Goal: Contribute content: Contribute content

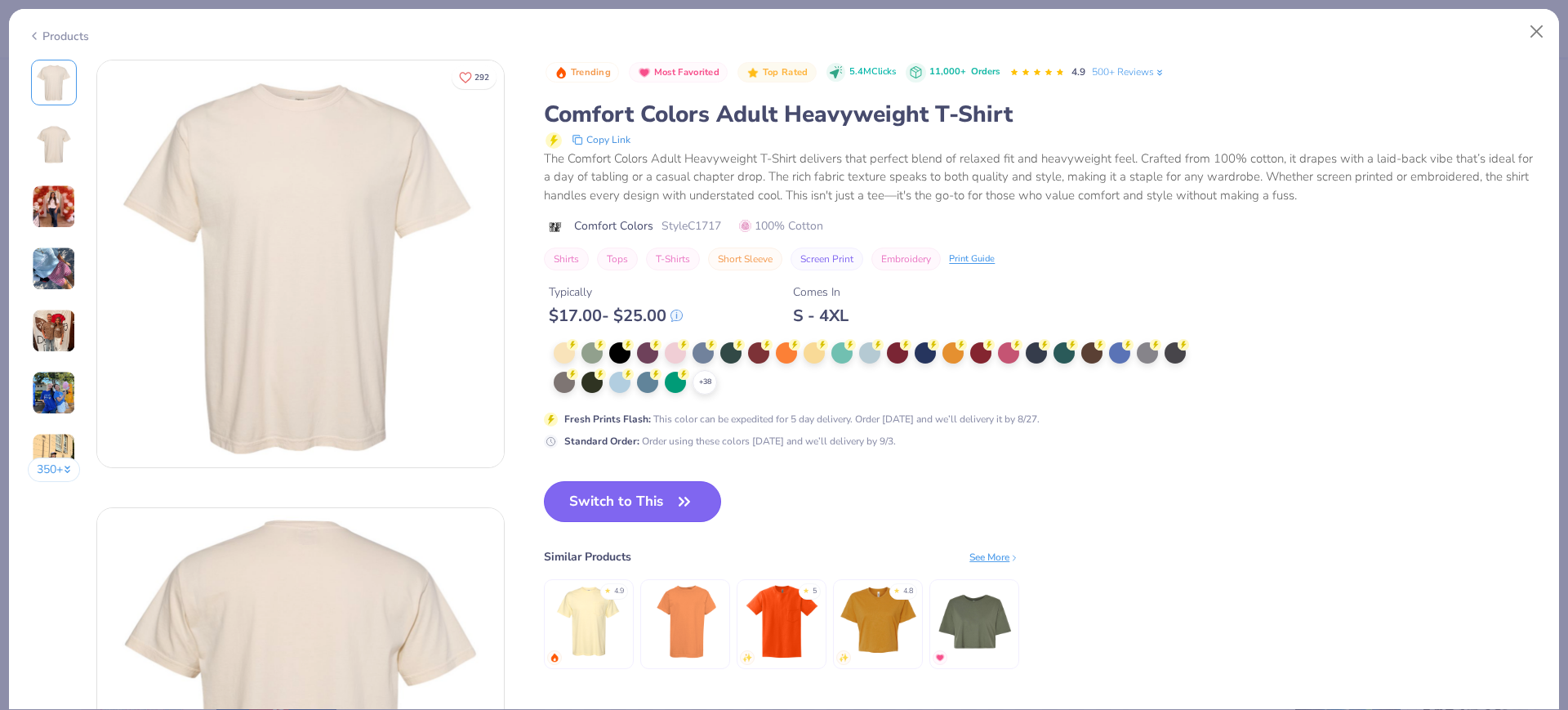
click at [680, 487] on button "Switch to This" at bounding box center [633, 501] width 177 height 41
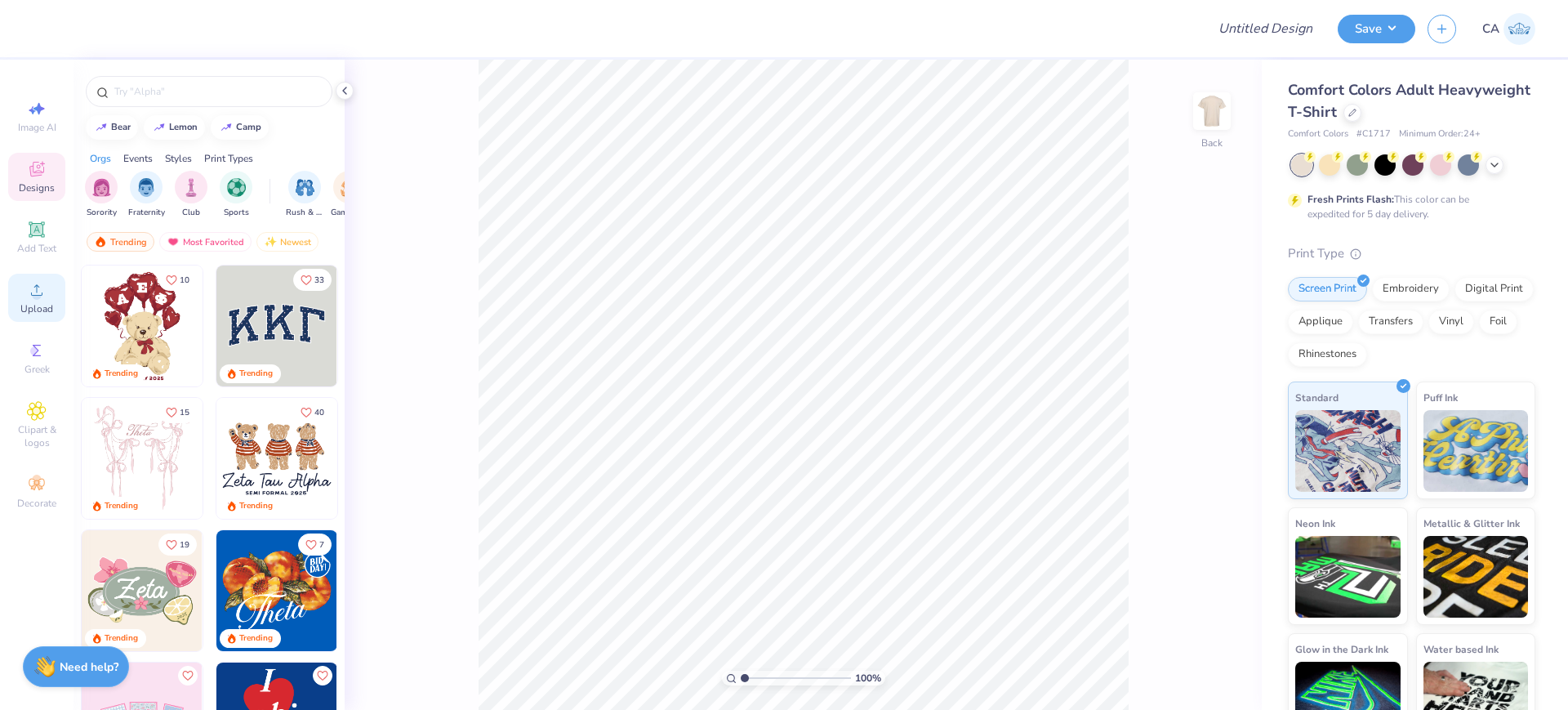
click at [29, 306] on span "Upload" at bounding box center [36, 309] width 33 height 13
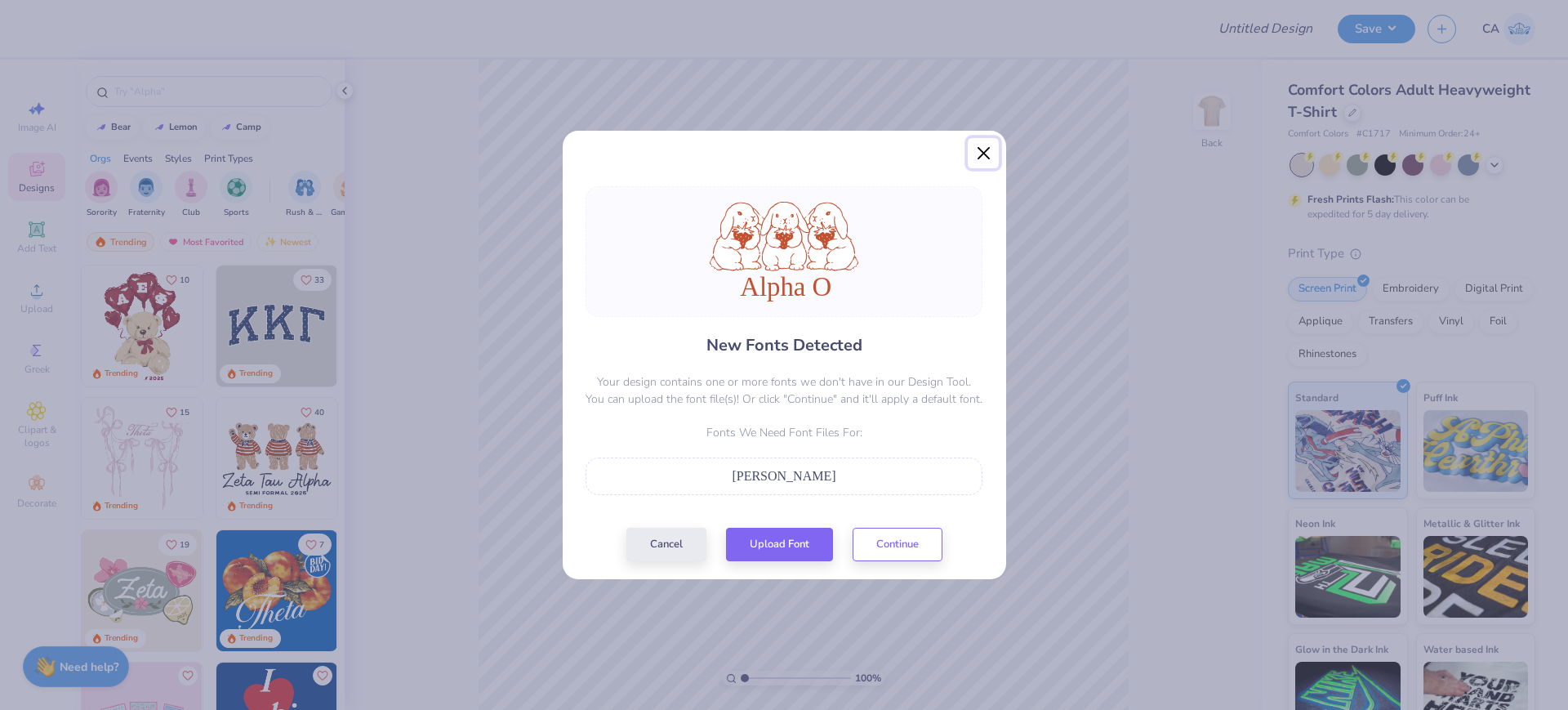
click at [978, 151] on button "Close" at bounding box center [983, 153] width 31 height 31
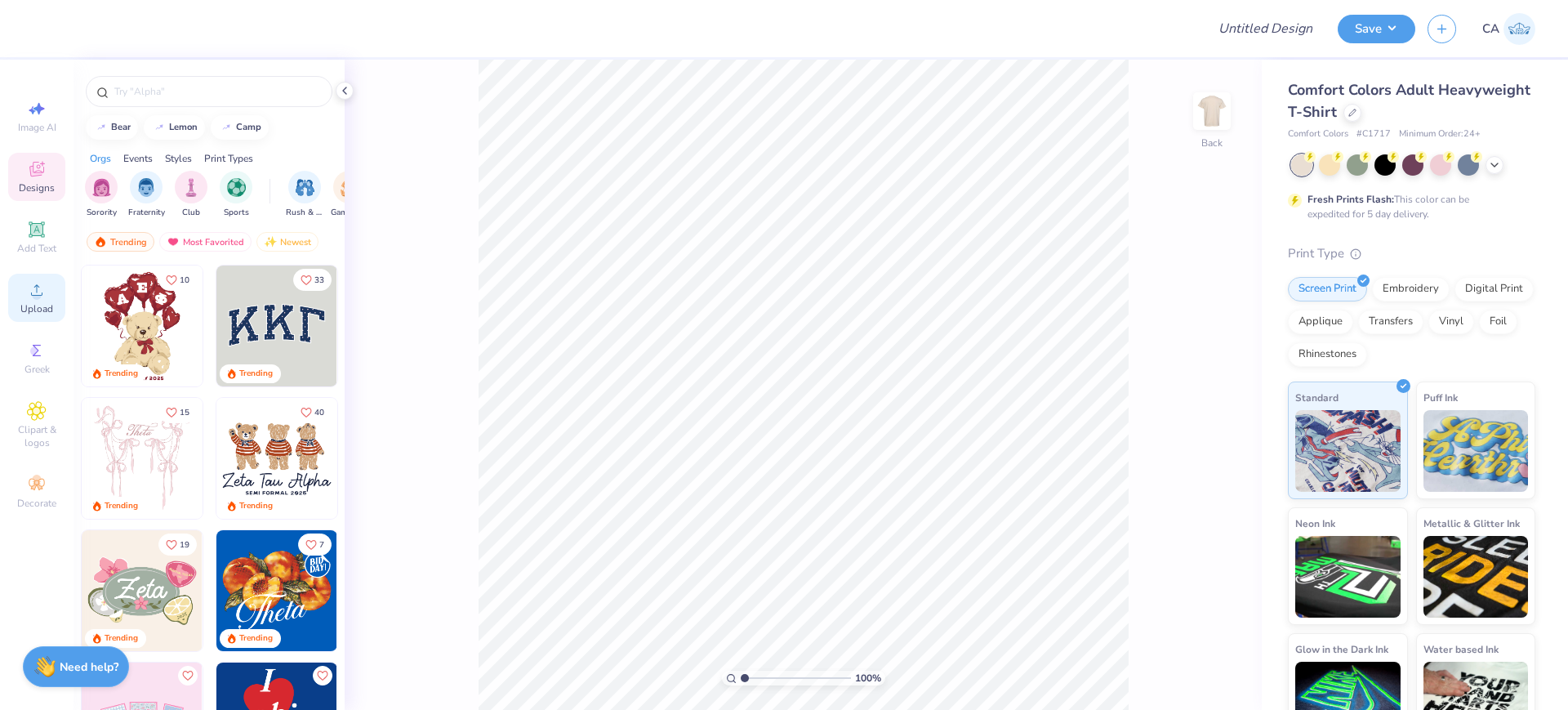
click at [35, 317] on div "Upload" at bounding box center [37, 298] width 58 height 48
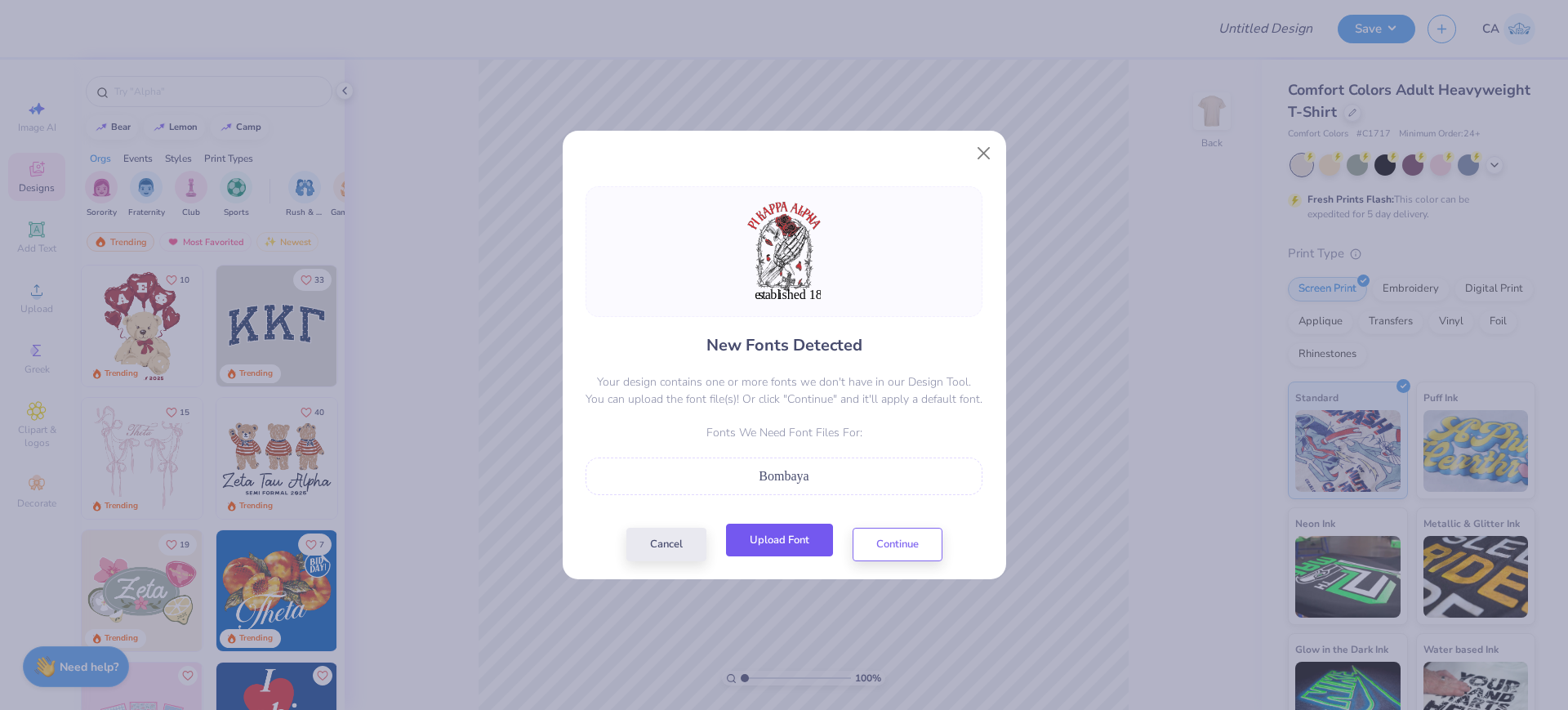
click at [771, 546] on button "Upload Font" at bounding box center [779, 540] width 107 height 33
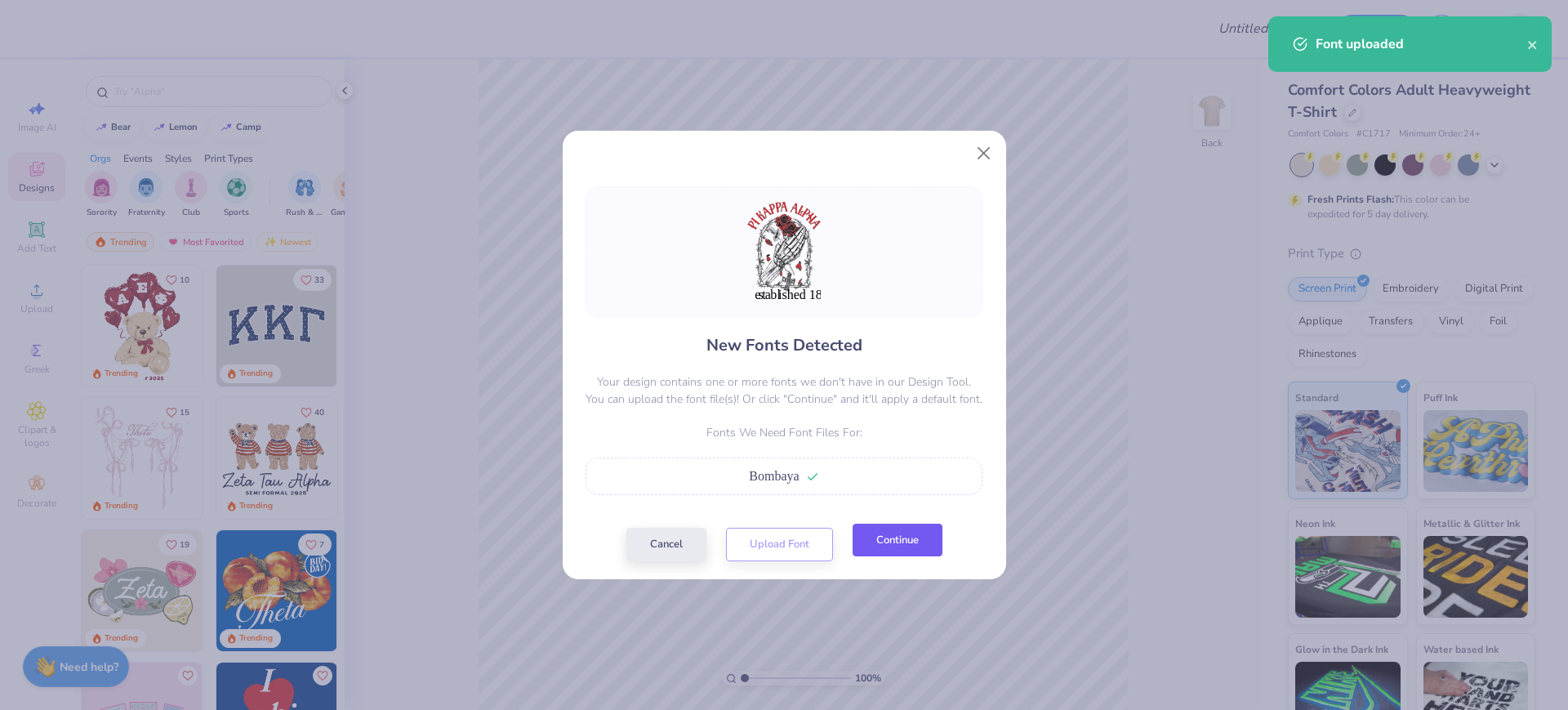
click at [879, 538] on button "Continue" at bounding box center [898, 540] width 90 height 33
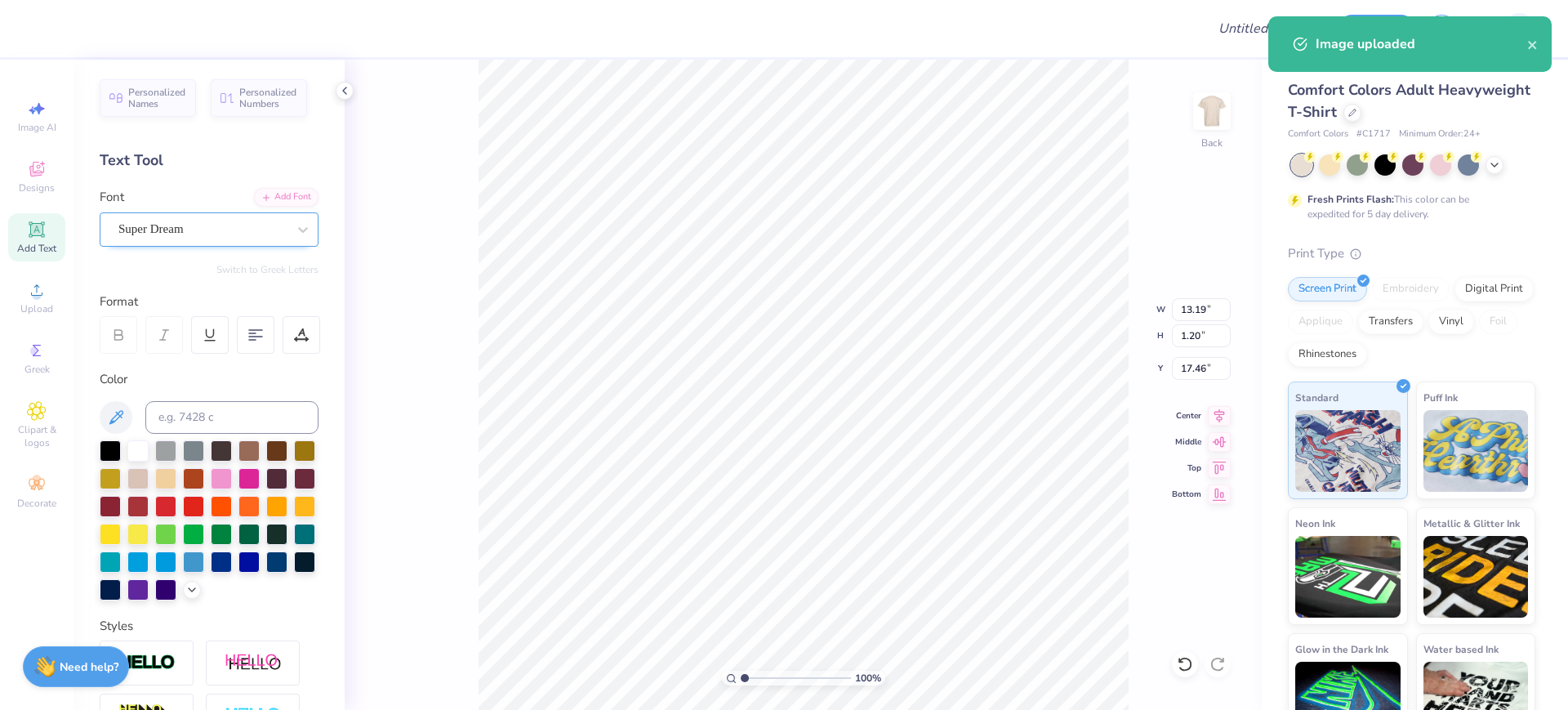
click at [206, 225] on div "Super Dream" at bounding box center [203, 229] width 172 height 25
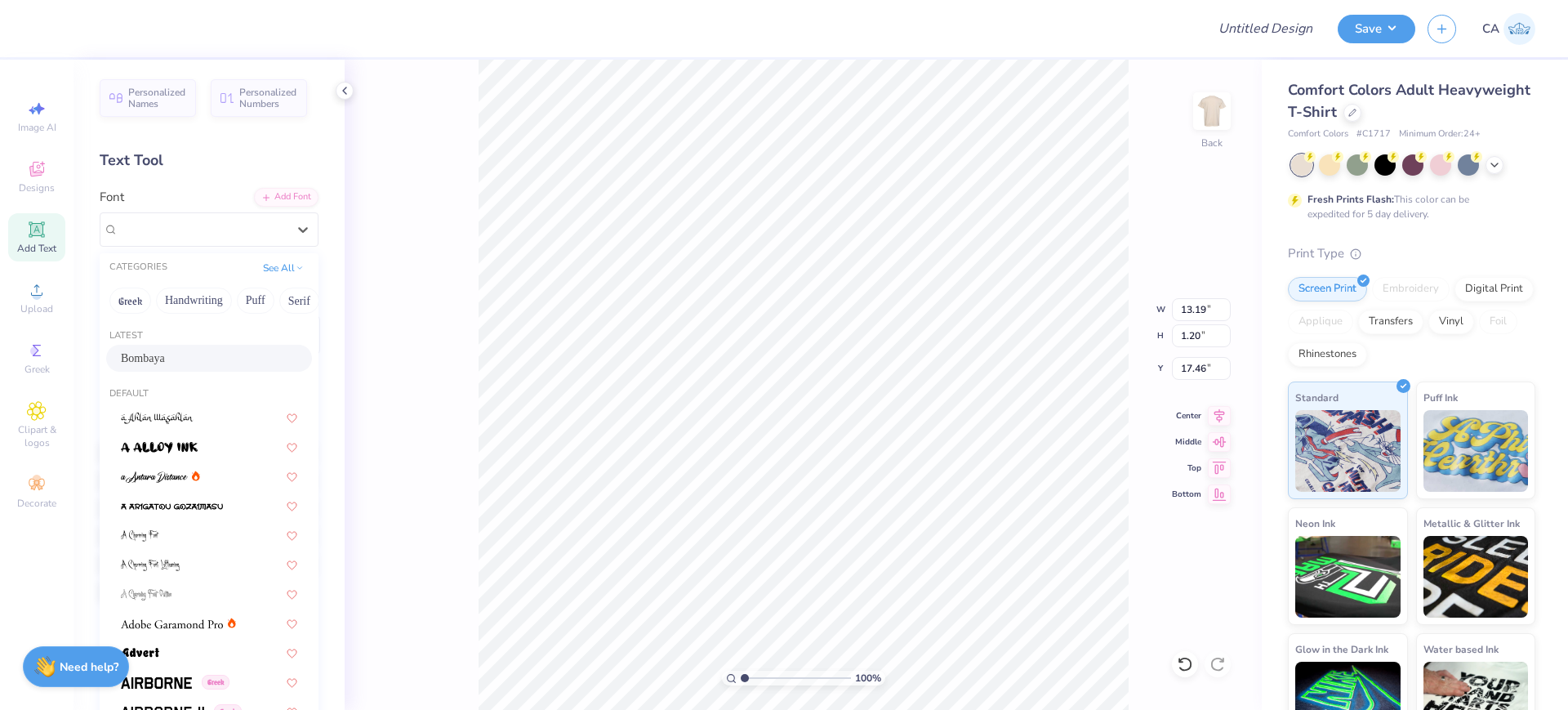
click at [146, 358] on span "Bombaya" at bounding box center [143, 358] width 44 height 18
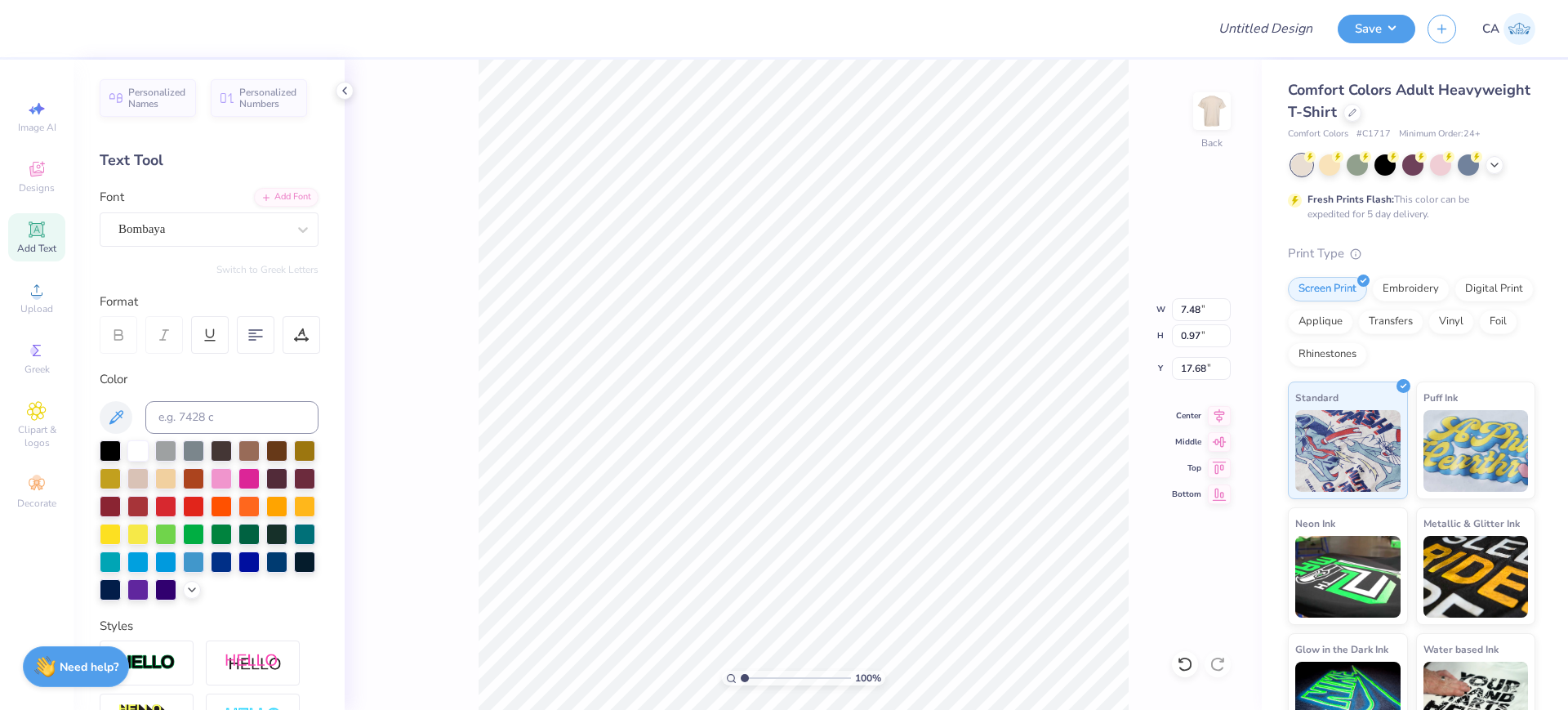
type input "7.48"
type input "0.97"
type input "17.68"
type input "9.35"
type input "11.40"
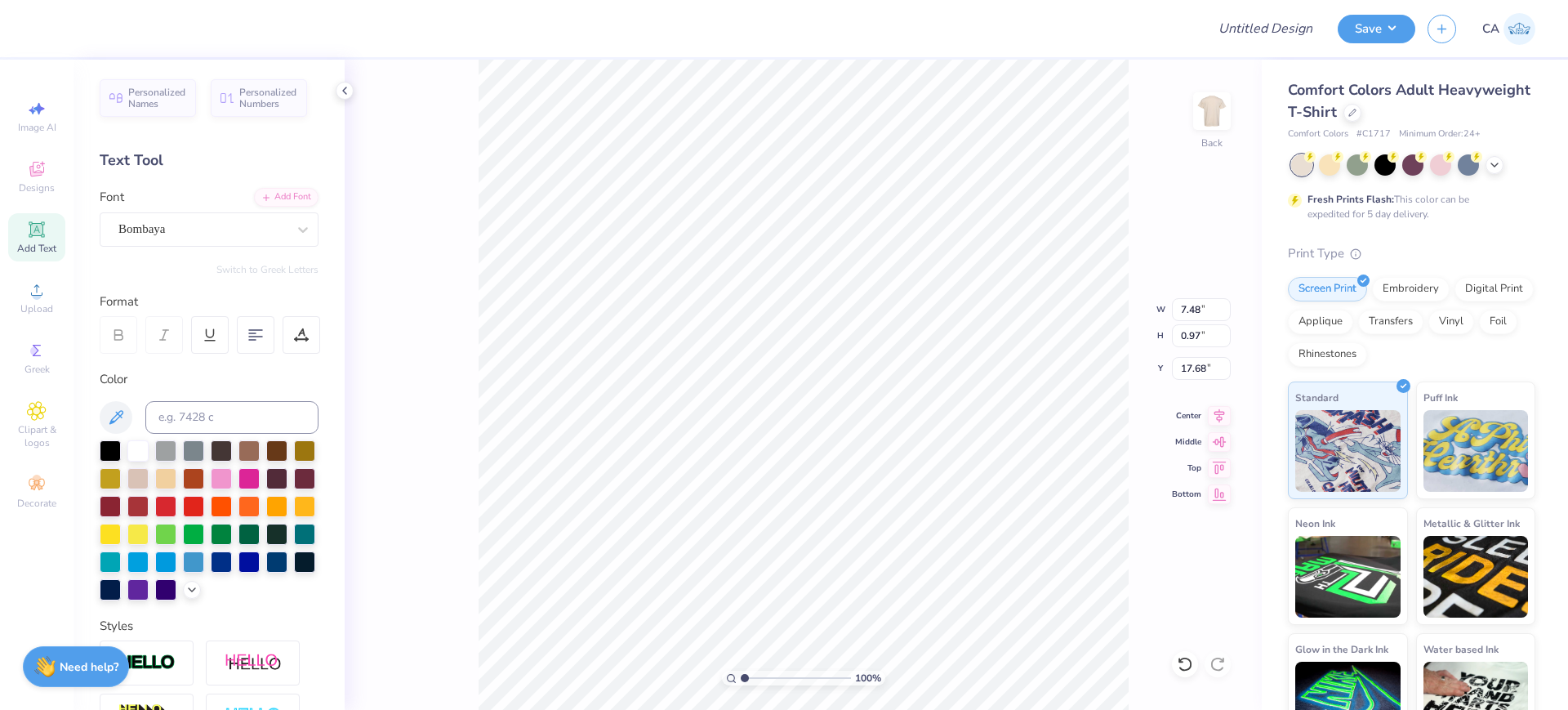
type input "6.35"
click at [1223, 415] on icon at bounding box center [1219, 412] width 23 height 19
click at [1218, 410] on icon at bounding box center [1219, 412] width 23 height 19
type input "9.35"
type input "11.40"
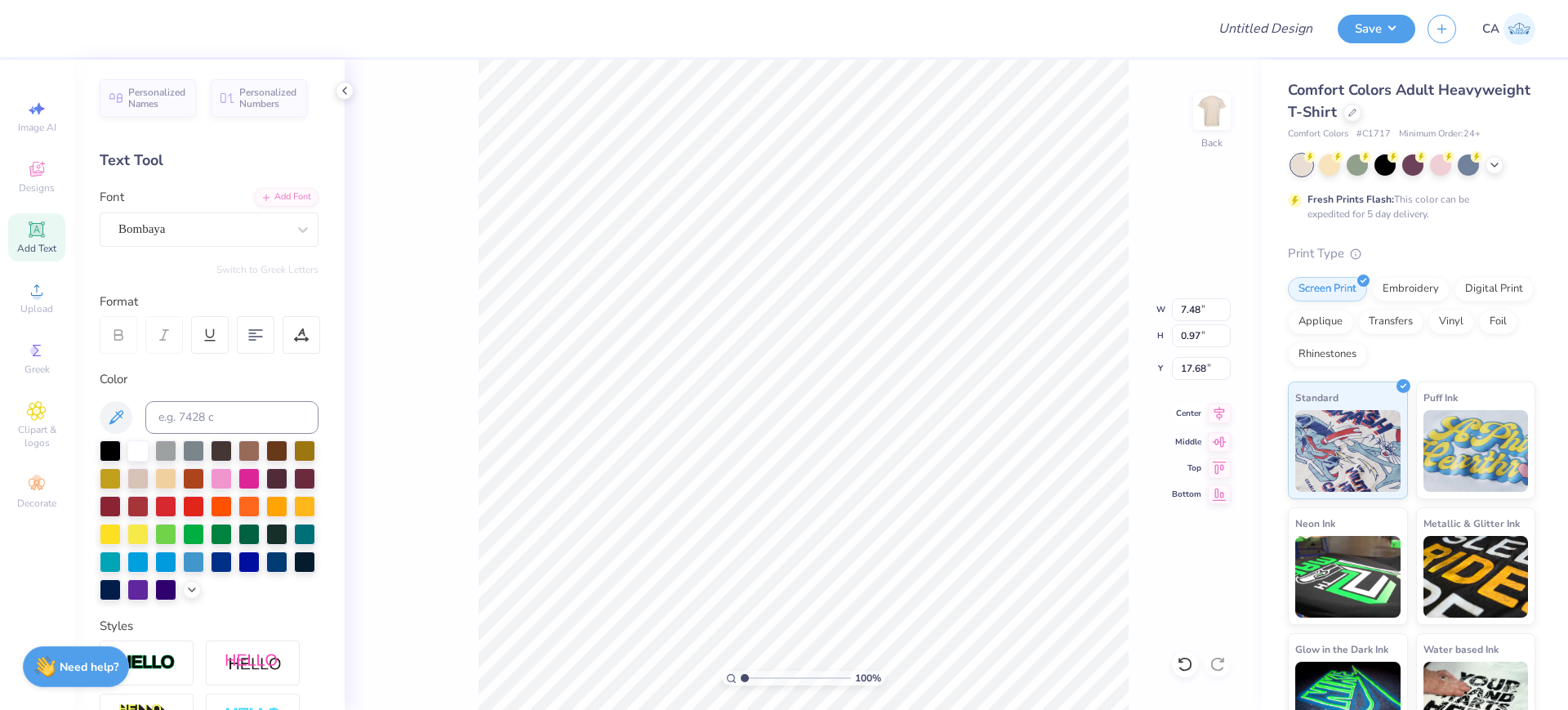
type input "6.35"
type input "7.48"
type input "0.97"
type input "17.68"
type input "9.35"
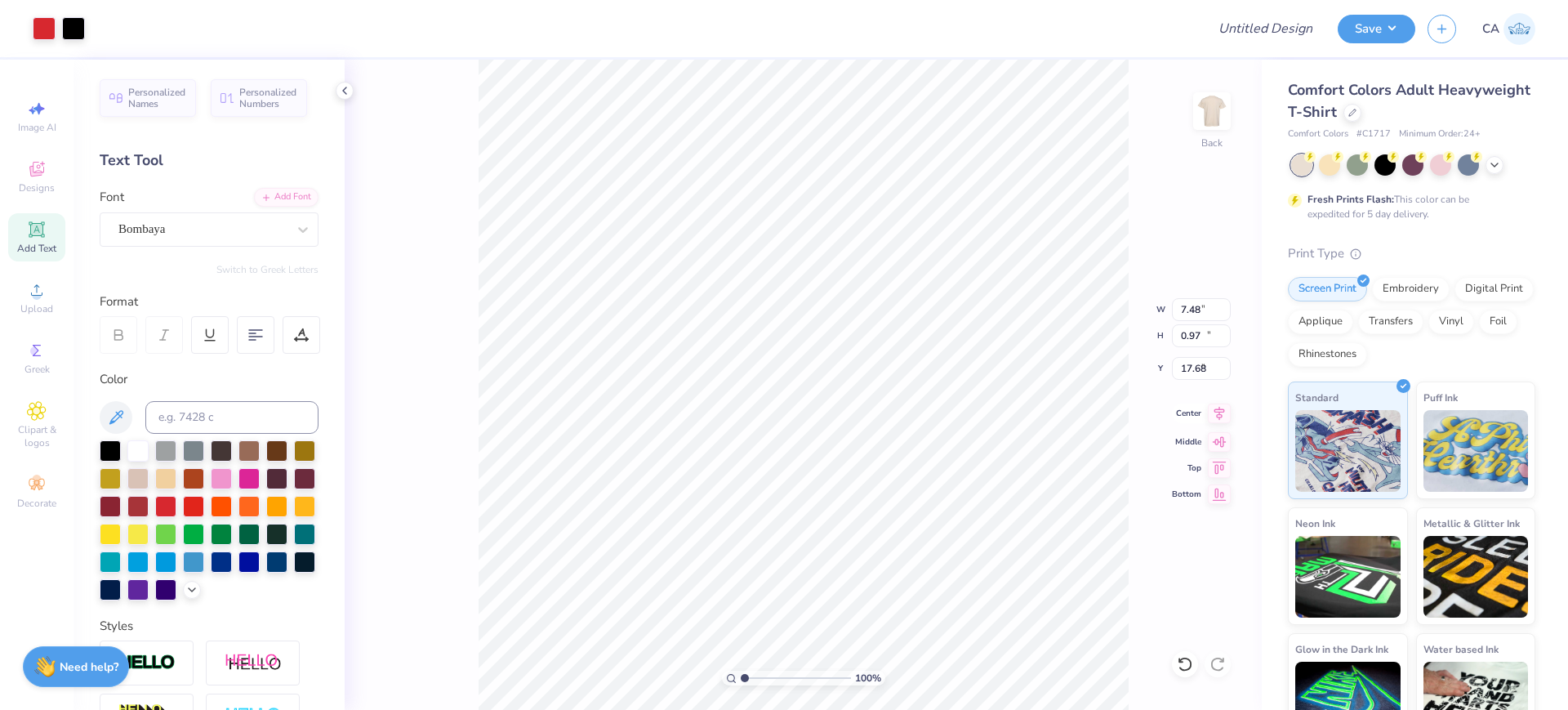
type input "12.51"
type input "6.35"
click at [1192, 336] on input "12.51" at bounding box center [1201, 335] width 58 height 23
type input "13"
type input "9.72"
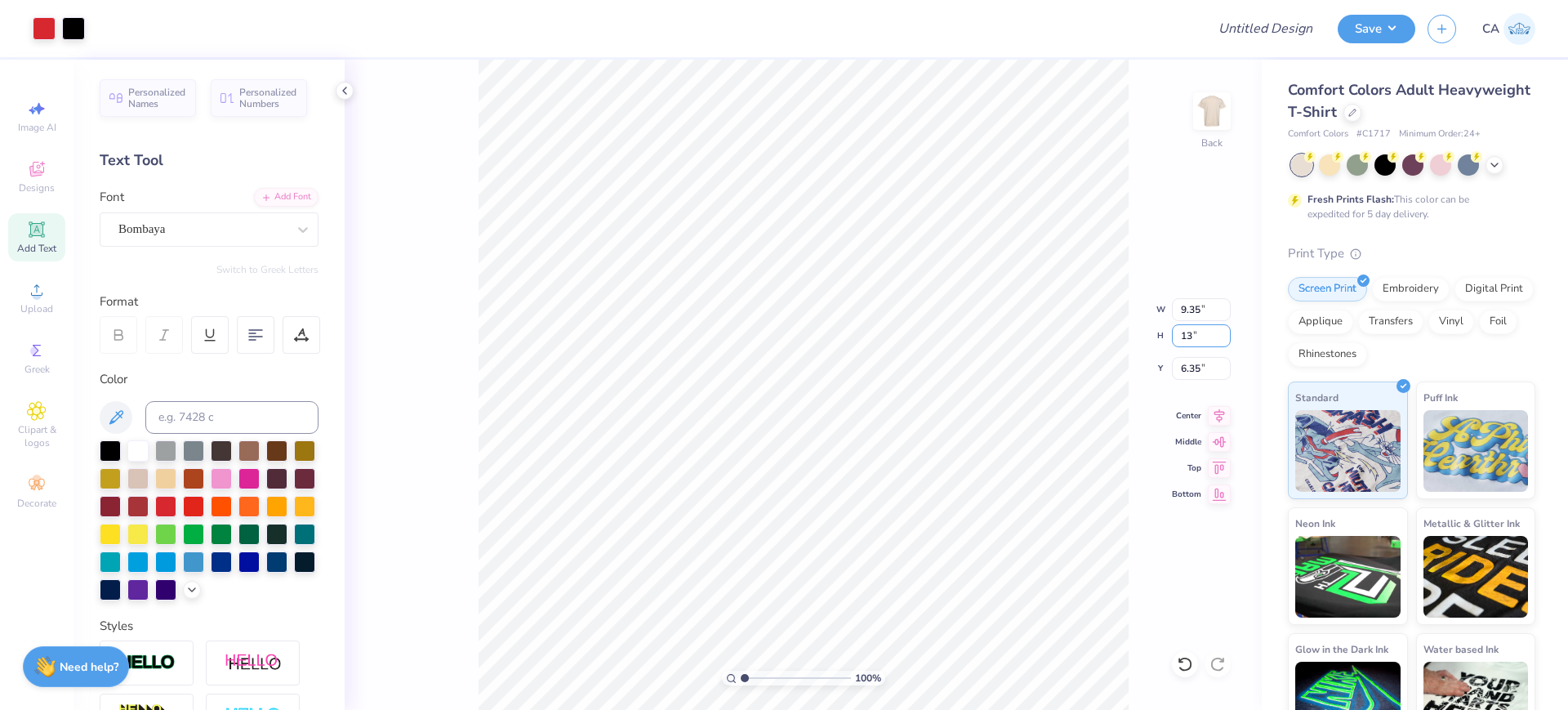
type input "13.00"
click at [1192, 374] on input "6.10" at bounding box center [1201, 368] width 58 height 23
type input "2"
type input "3.00"
click at [1219, 24] on input "Design Title" at bounding box center [1246, 28] width 160 height 33
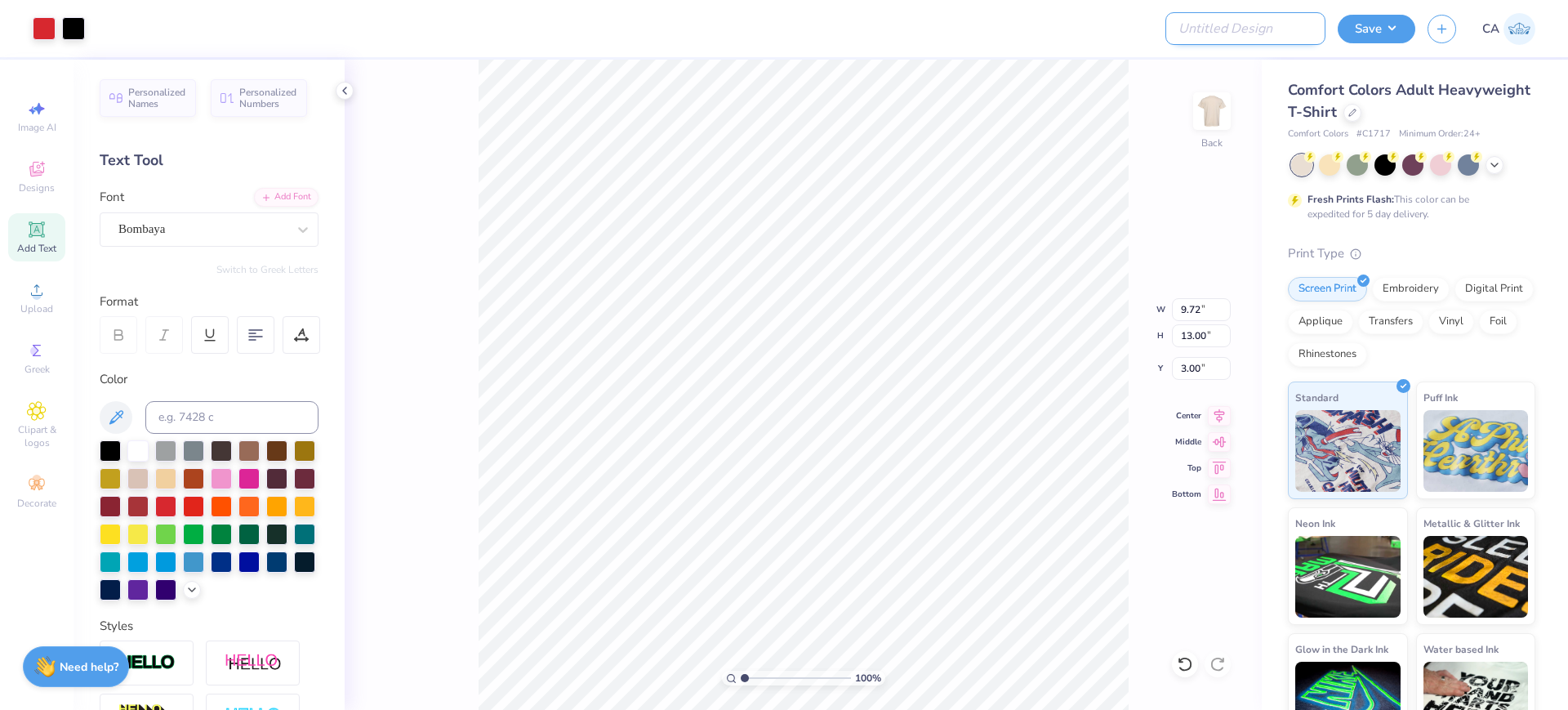
paste input "Q3 OG Prompt Sheet Q3 OG Prompt Sheet 100% FPS239414 1 of 2 C33 FPS239414 C54 F…"
click at [1202, 33] on input "Q3 OG Prompt Sheet Q3 OG Prompt Sheet 100% FPS239414 1 of 2 C33 FPS239414 C54 F…" at bounding box center [1246, 28] width 160 height 33
paste input "FPS239435"
type input "FPS239435"
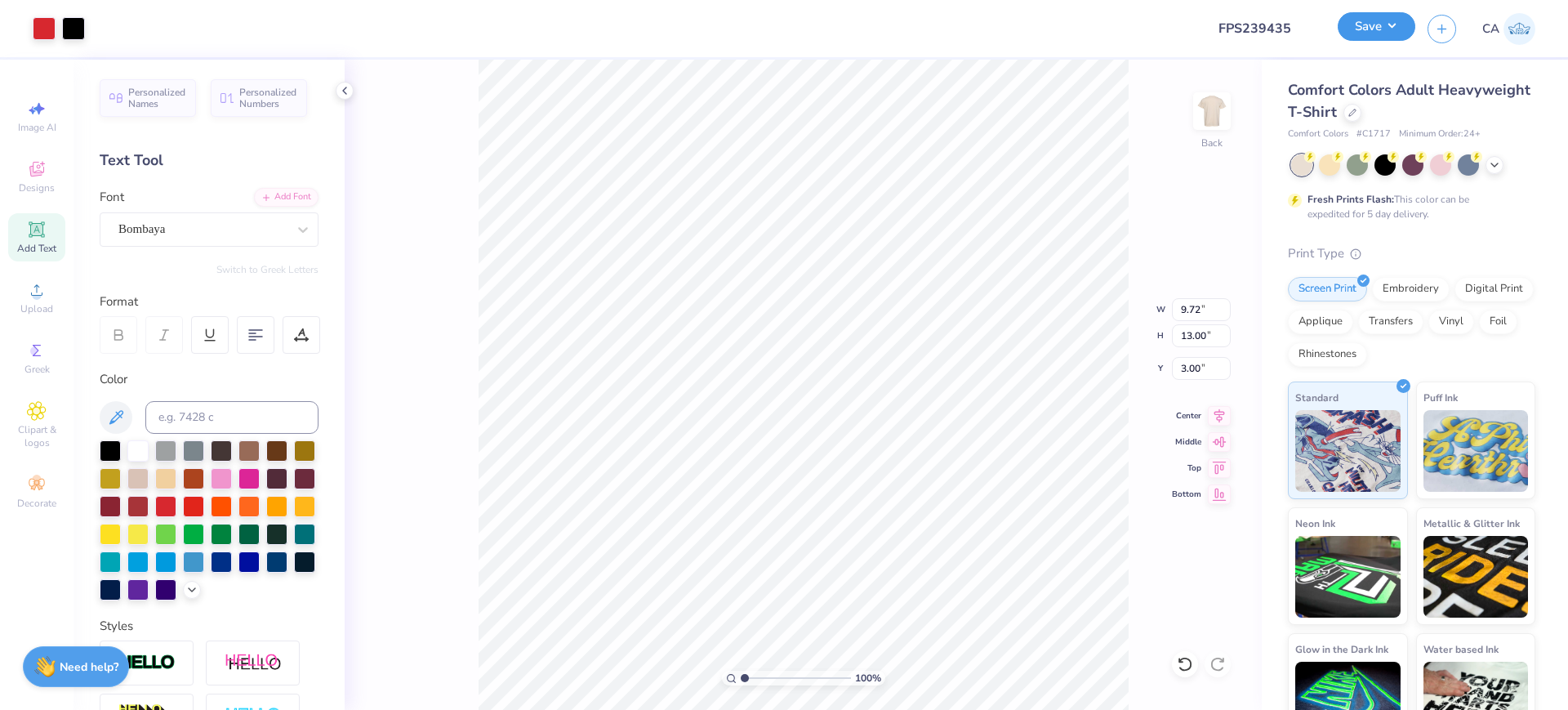
click at [1357, 29] on button "Save" at bounding box center [1376, 27] width 78 height 28
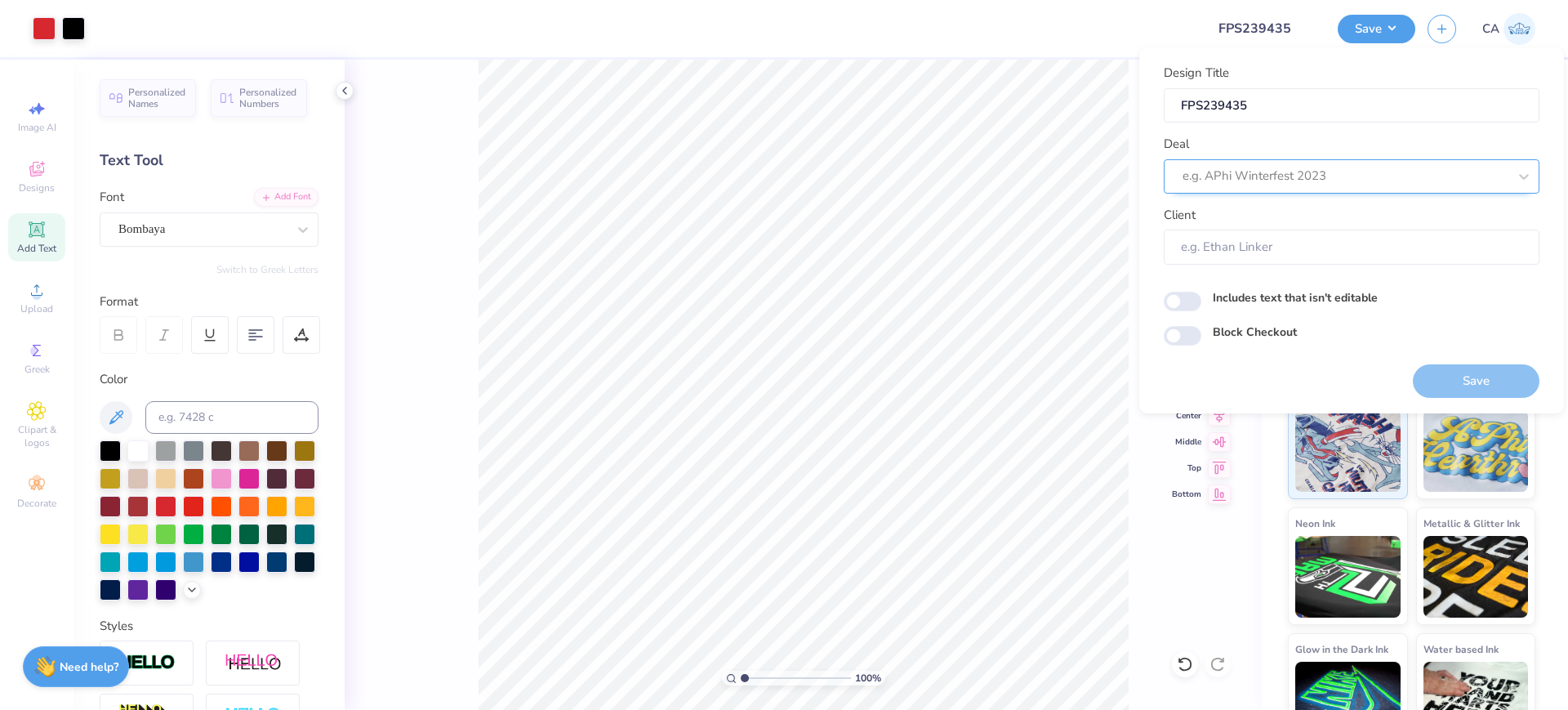
click at [1318, 169] on div at bounding box center [1345, 176] width 325 height 22
click at [1338, 229] on div "Design Tool Gallery" at bounding box center [1352, 220] width 363 height 27
type input "design tool gall"
type input "Design Tool Gallery User"
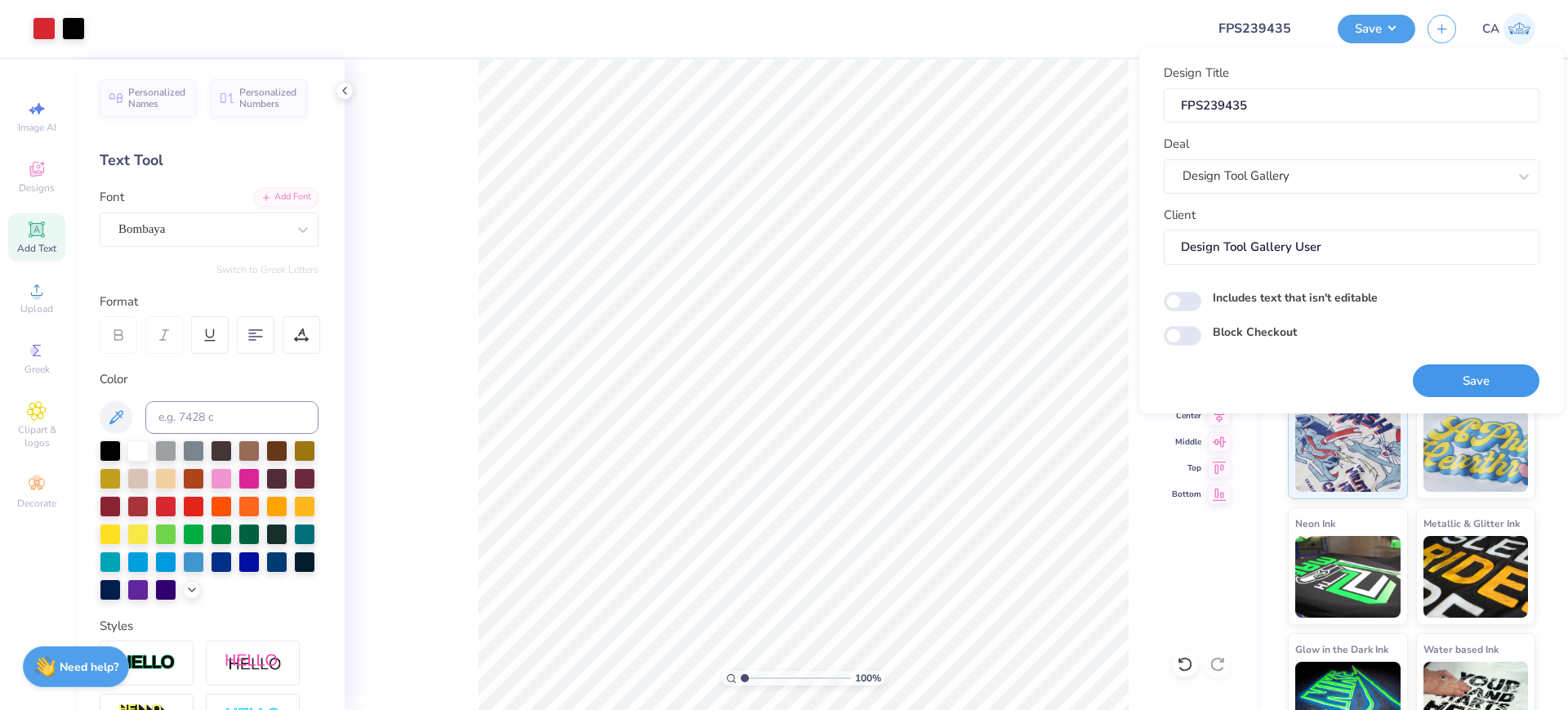
click at [1446, 380] on button "Save" at bounding box center [1476, 381] width 127 height 33
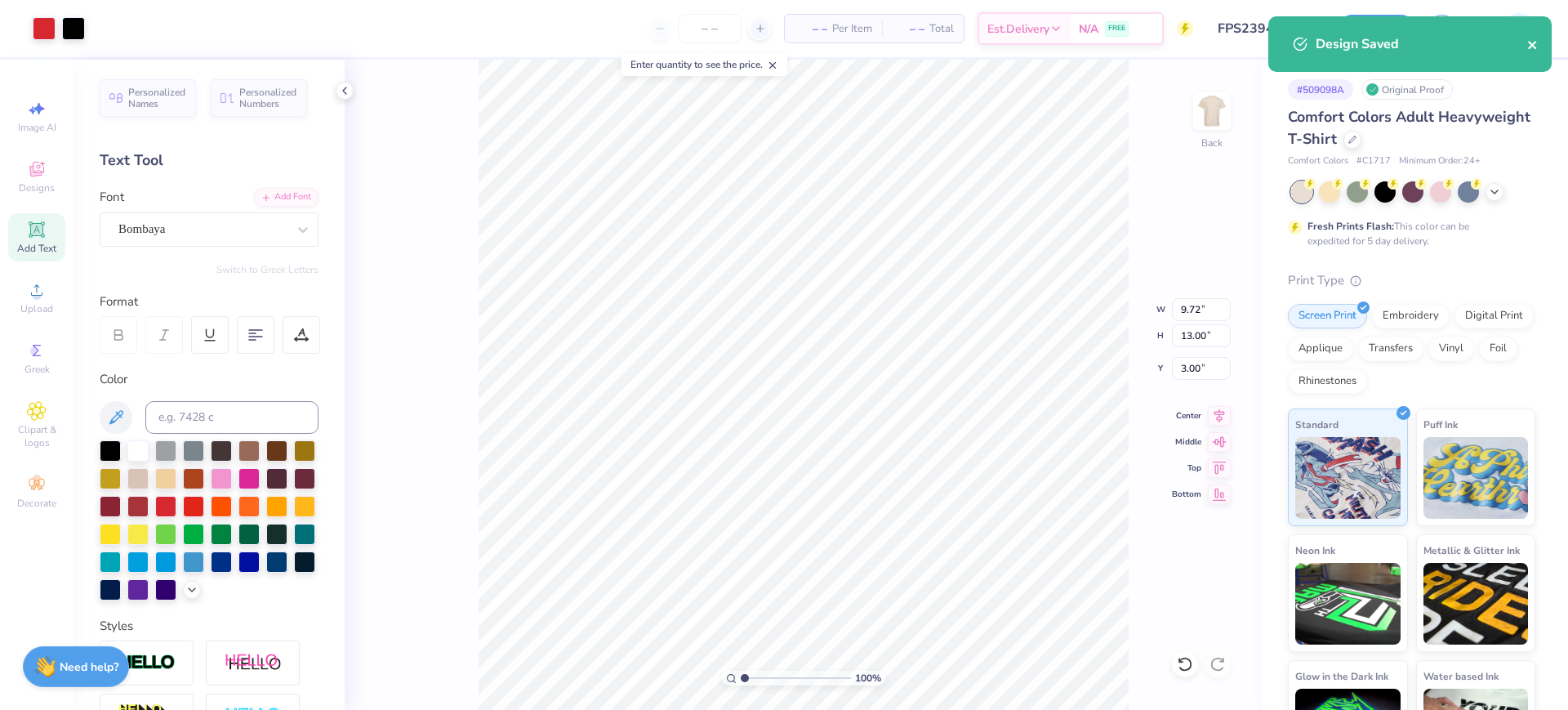
click at [1532, 39] on icon "close" at bounding box center [1533, 45] width 12 height 13
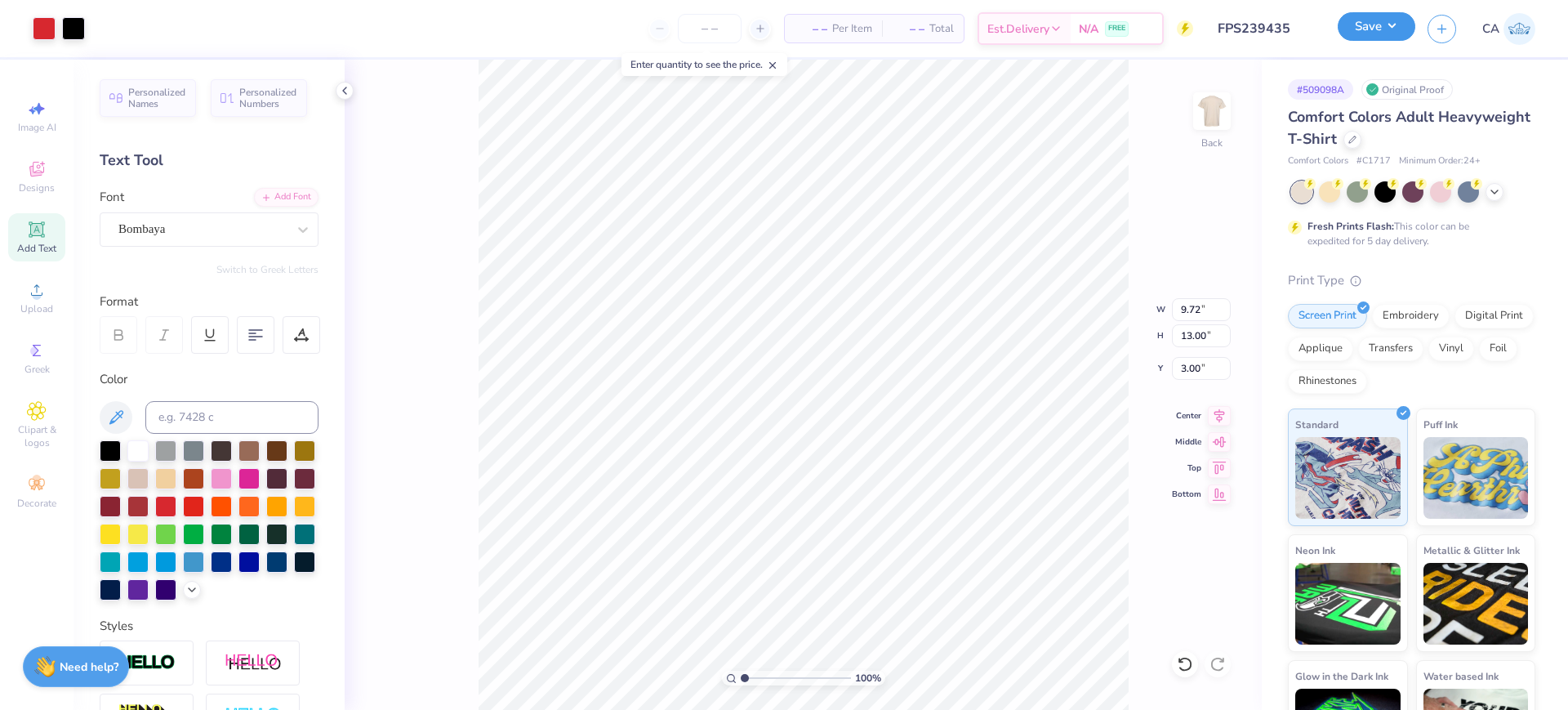
click at [1401, 33] on button "Save" at bounding box center [1376, 27] width 78 height 28
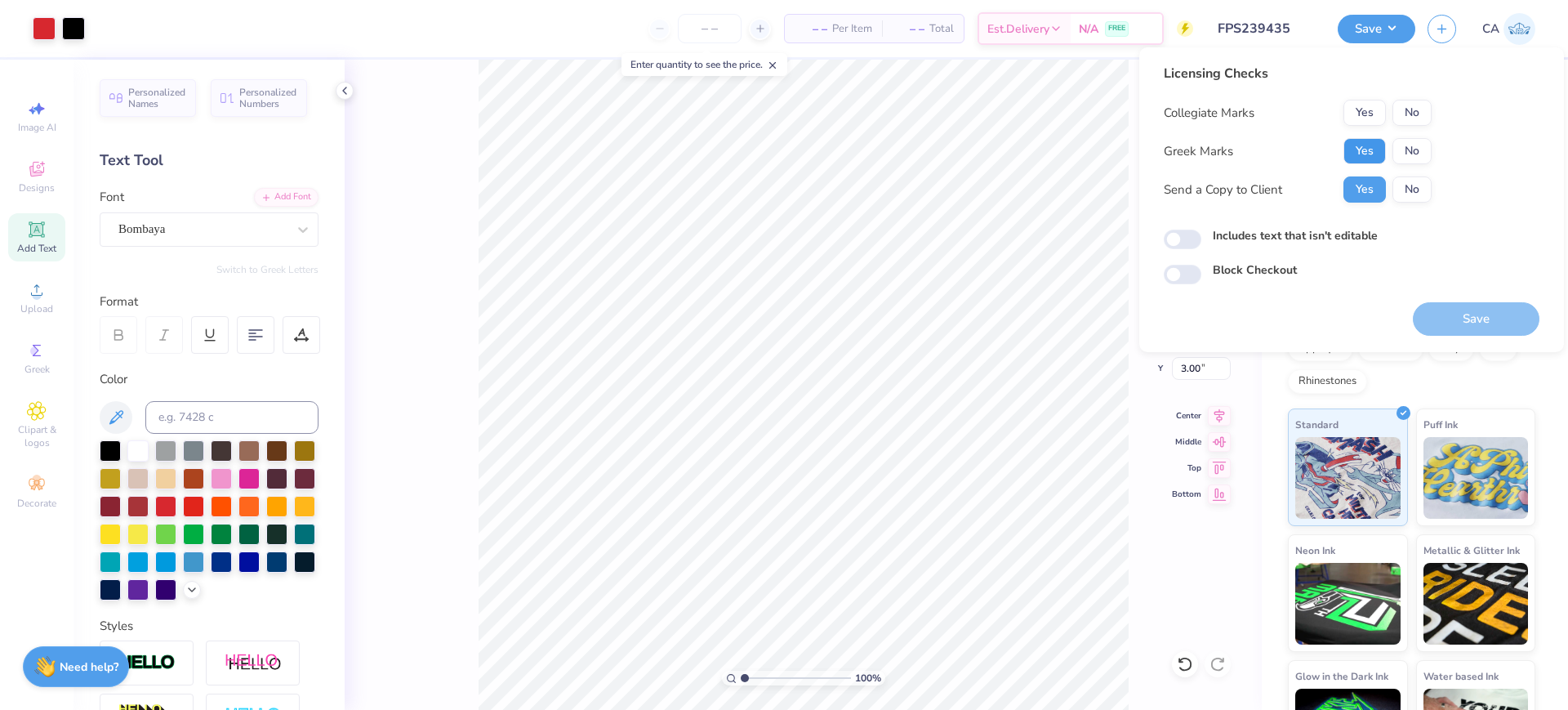
click at [1359, 147] on button "Yes" at bounding box center [1364, 150] width 43 height 26
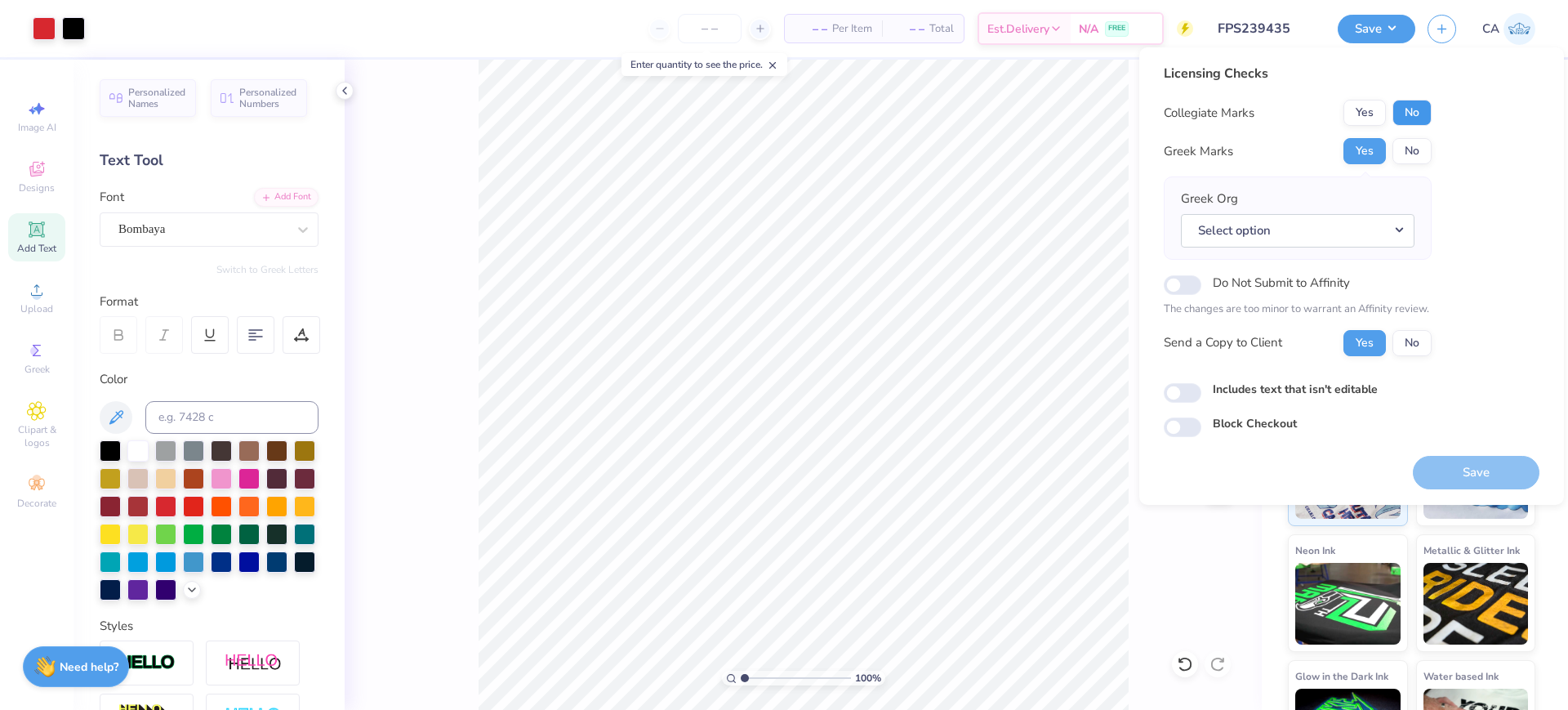
click at [1422, 109] on button "No" at bounding box center [1412, 112] width 39 height 26
click at [1263, 224] on button "Select option" at bounding box center [1298, 230] width 234 height 33
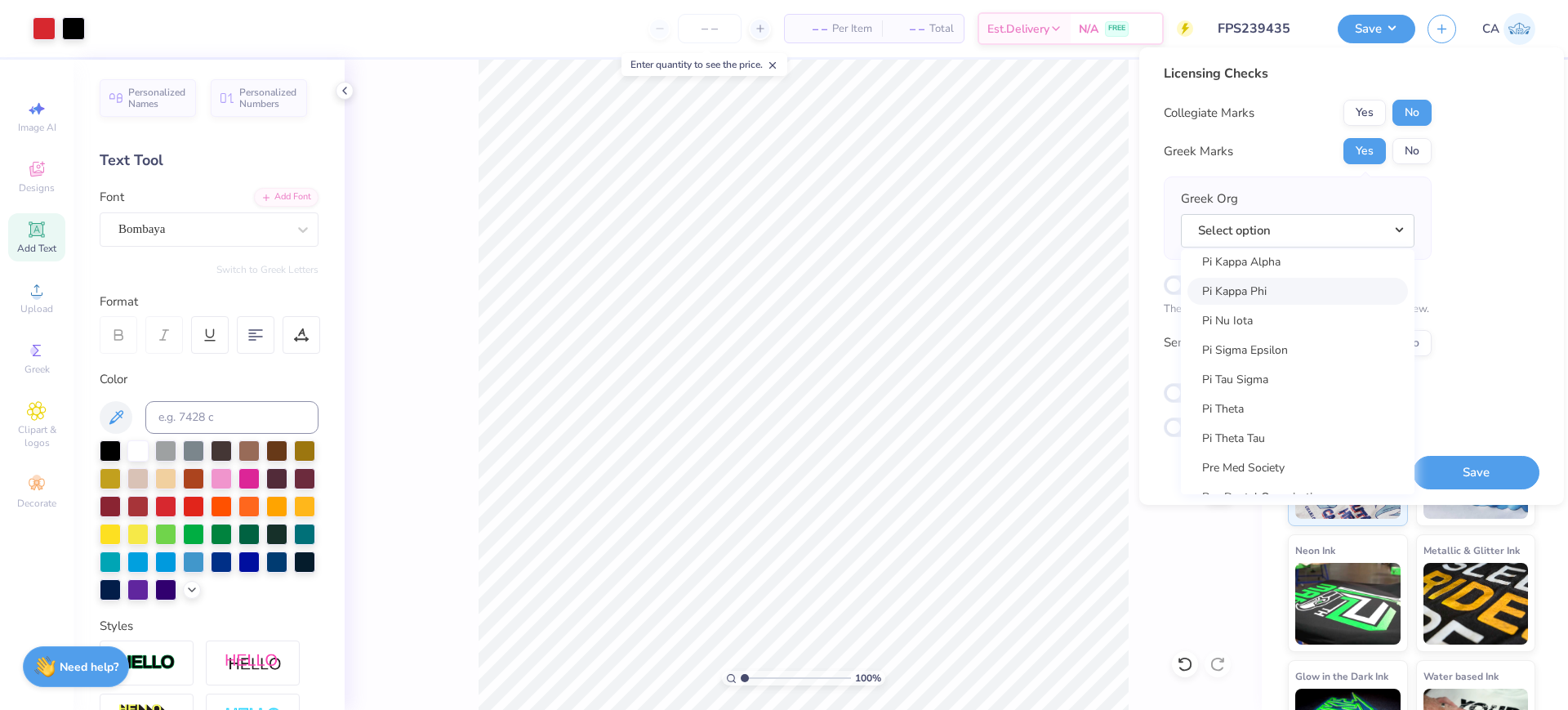
scroll to position [9408, 0]
click at [1283, 305] on link "Pi Kappa Alpha" at bounding box center [1298, 298] width 220 height 27
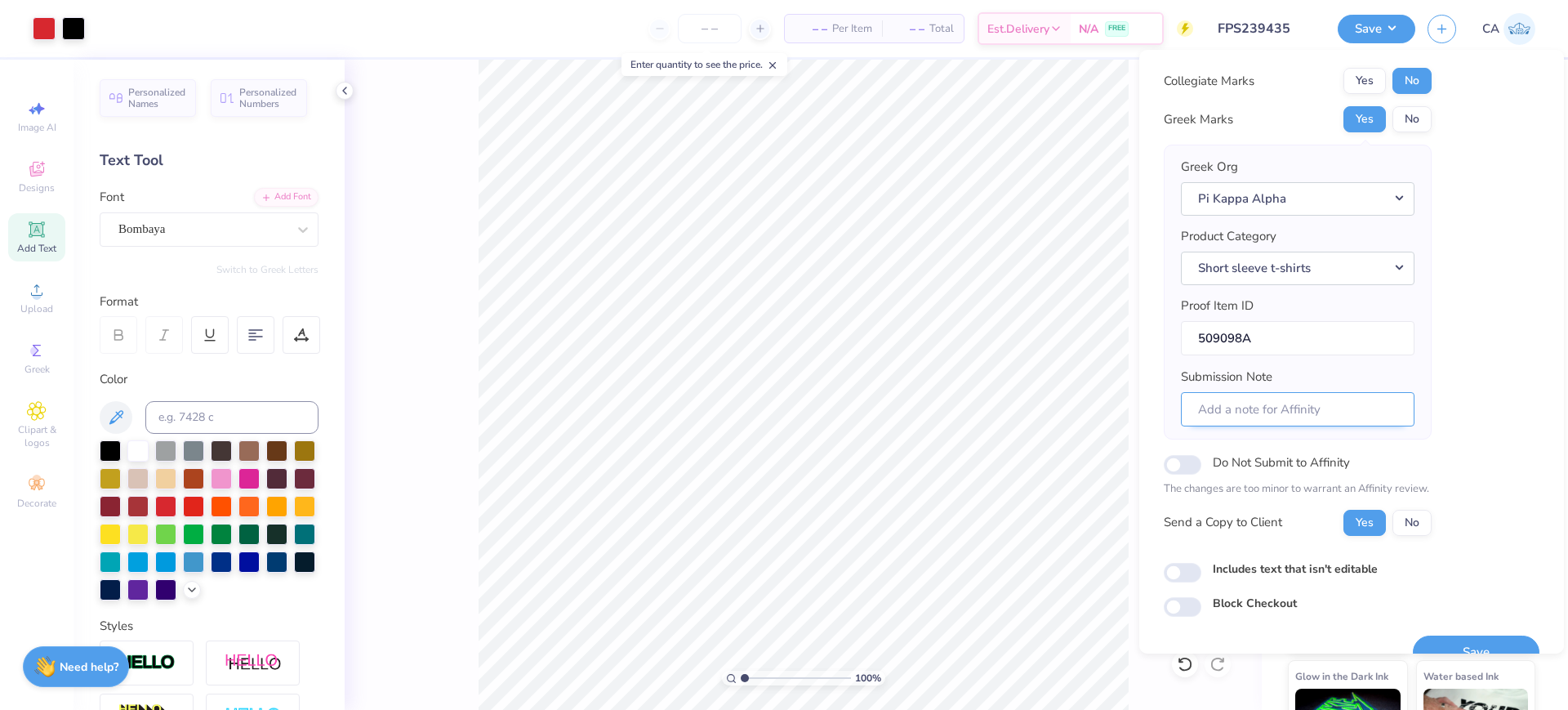
scroll to position [65, 0]
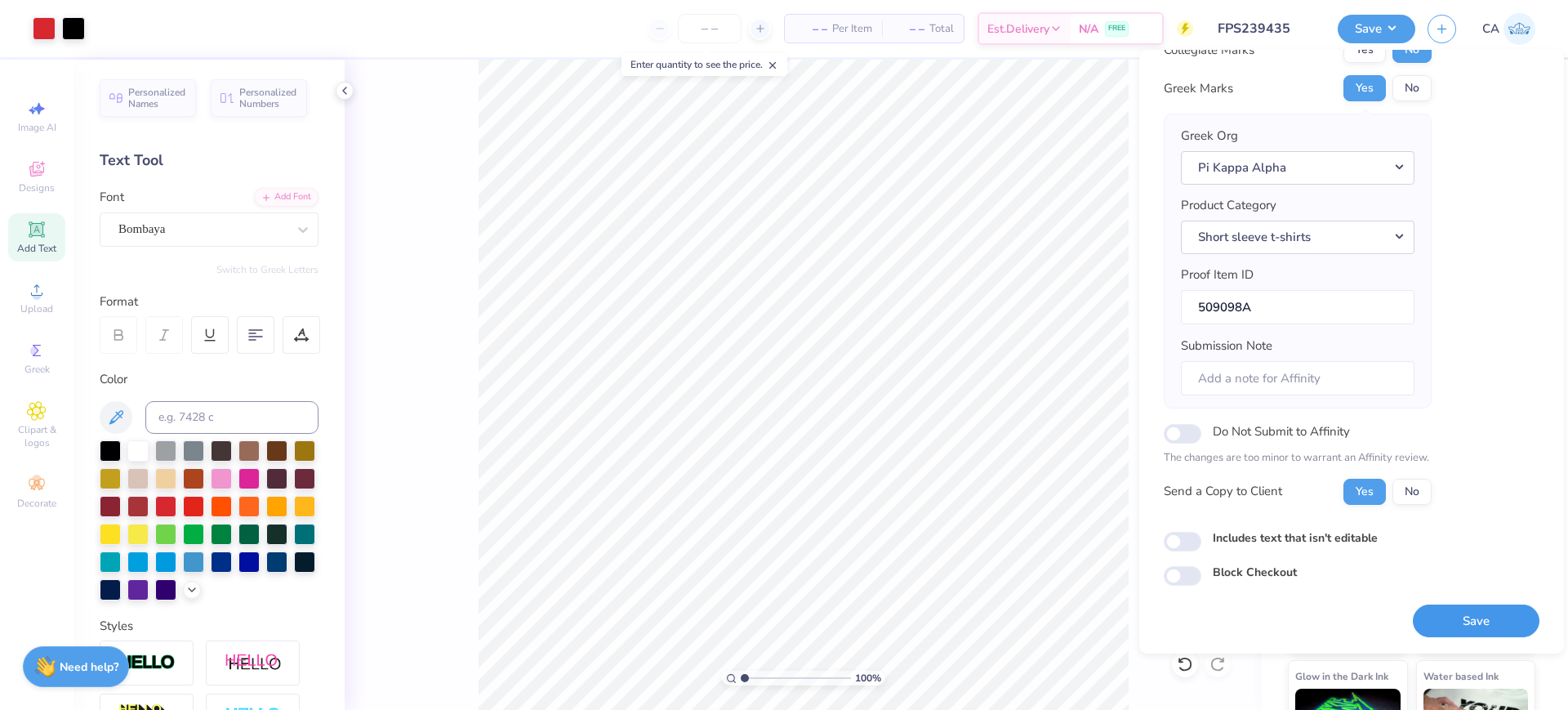
click at [1451, 615] on button "Save" at bounding box center [1476, 621] width 127 height 33
